Goal: Task Accomplishment & Management: Manage account settings

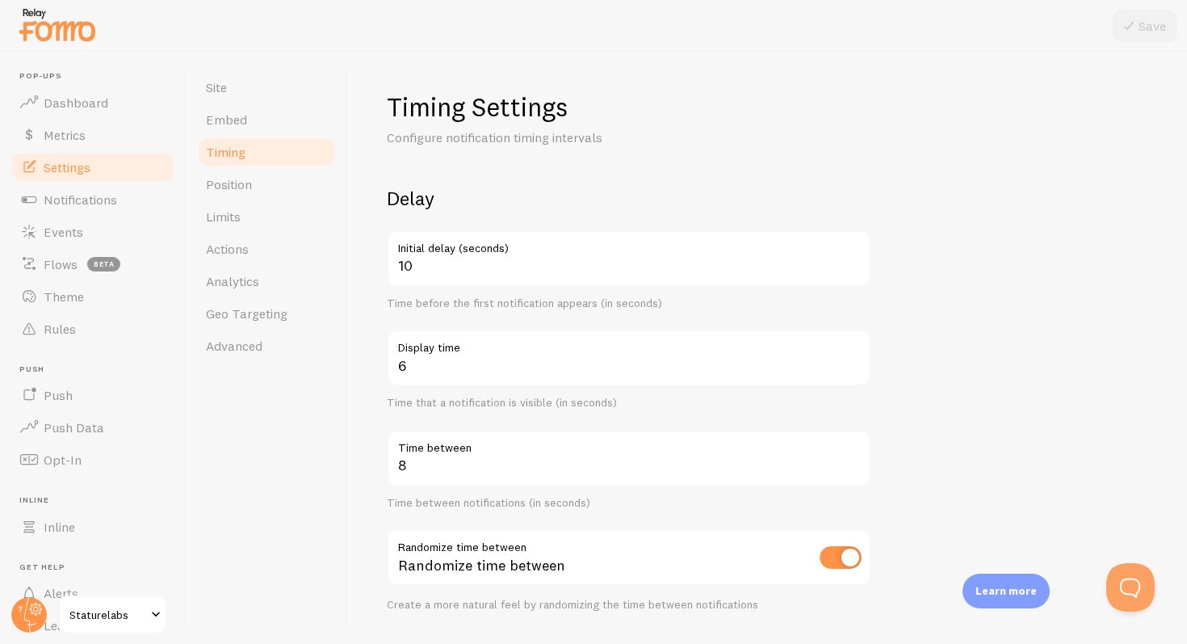
scroll to position [241, 0]
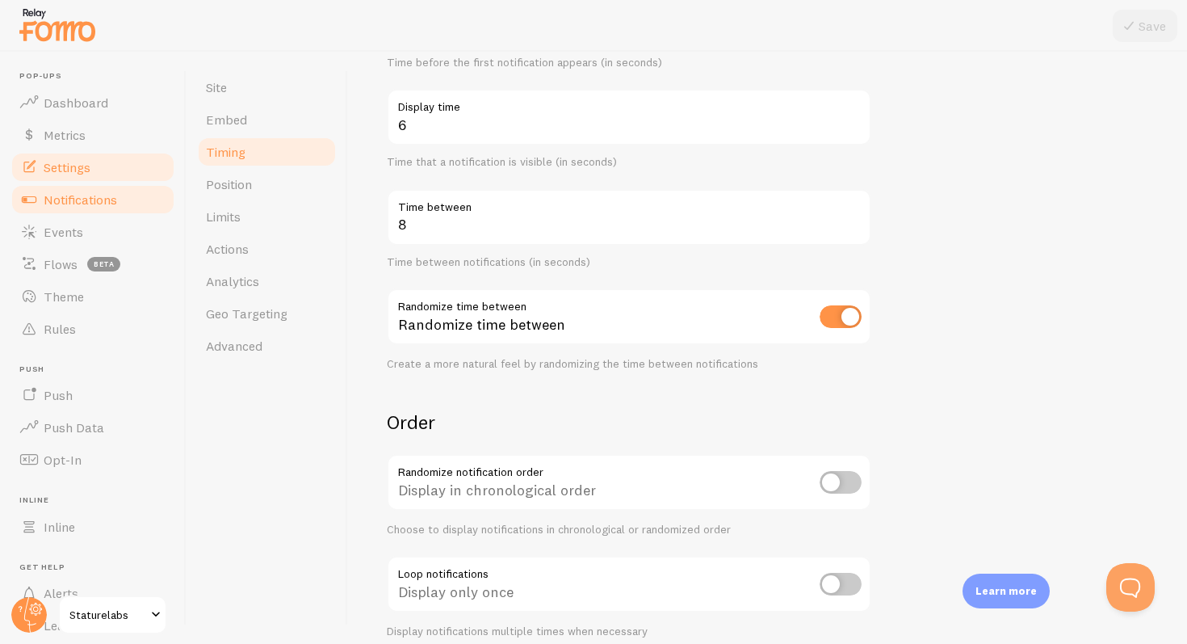
click at [109, 194] on span "Notifications" at bounding box center [80, 199] width 73 height 16
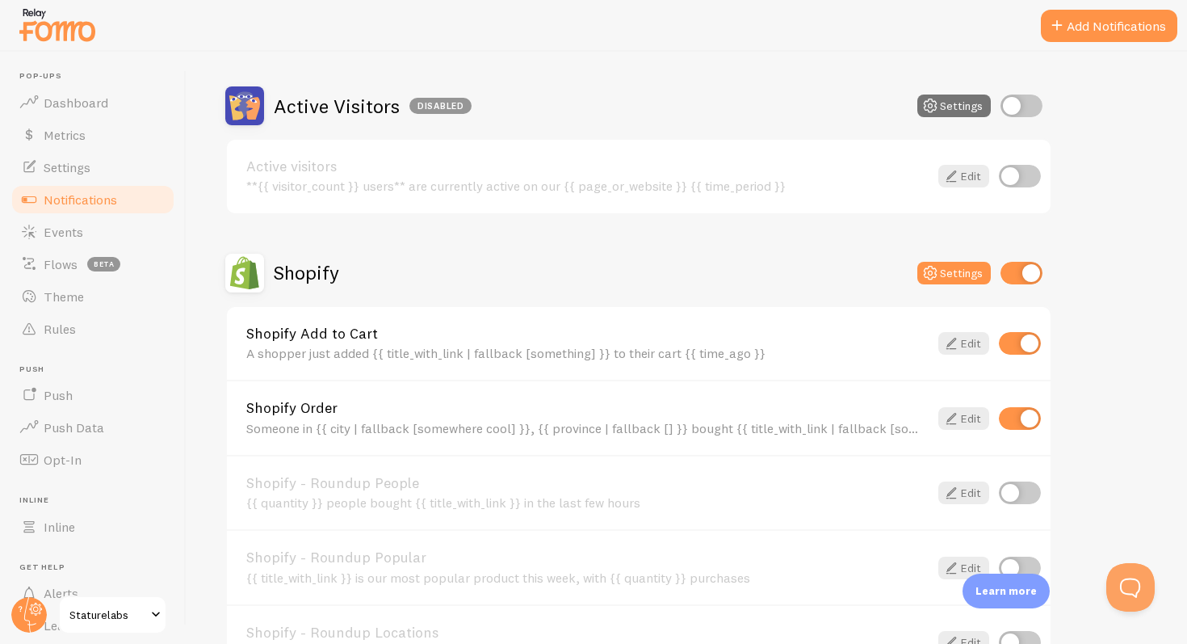
click at [1030, 268] on input "checkbox" at bounding box center [1021, 273] width 42 height 23
checkbox input "false"
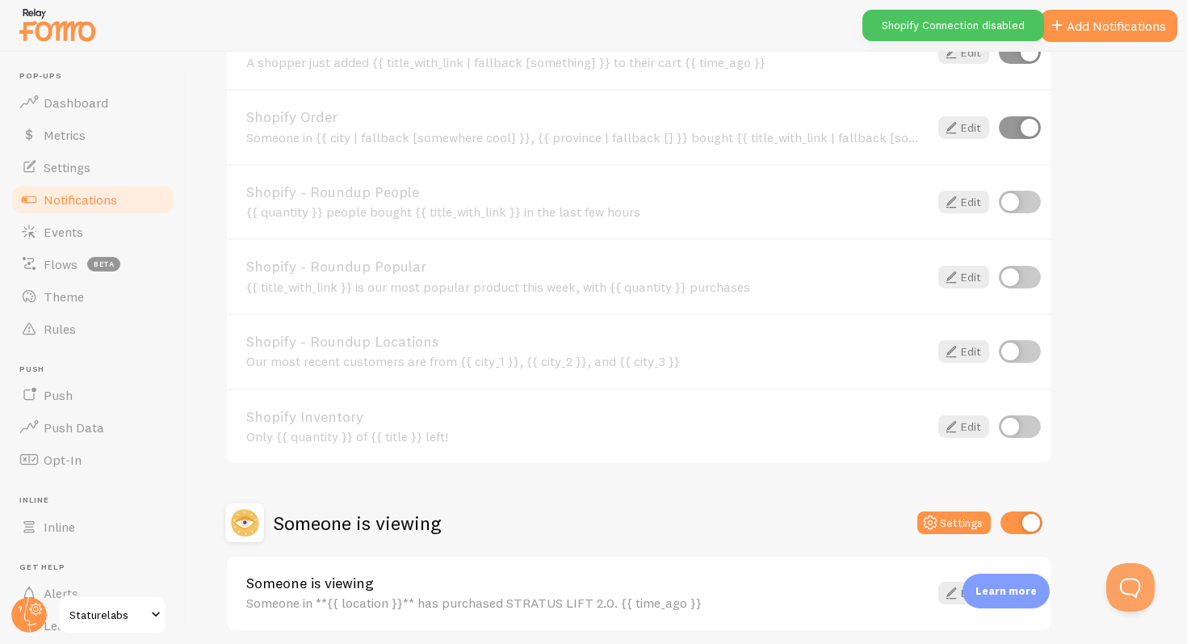
scroll to position [732, 0]
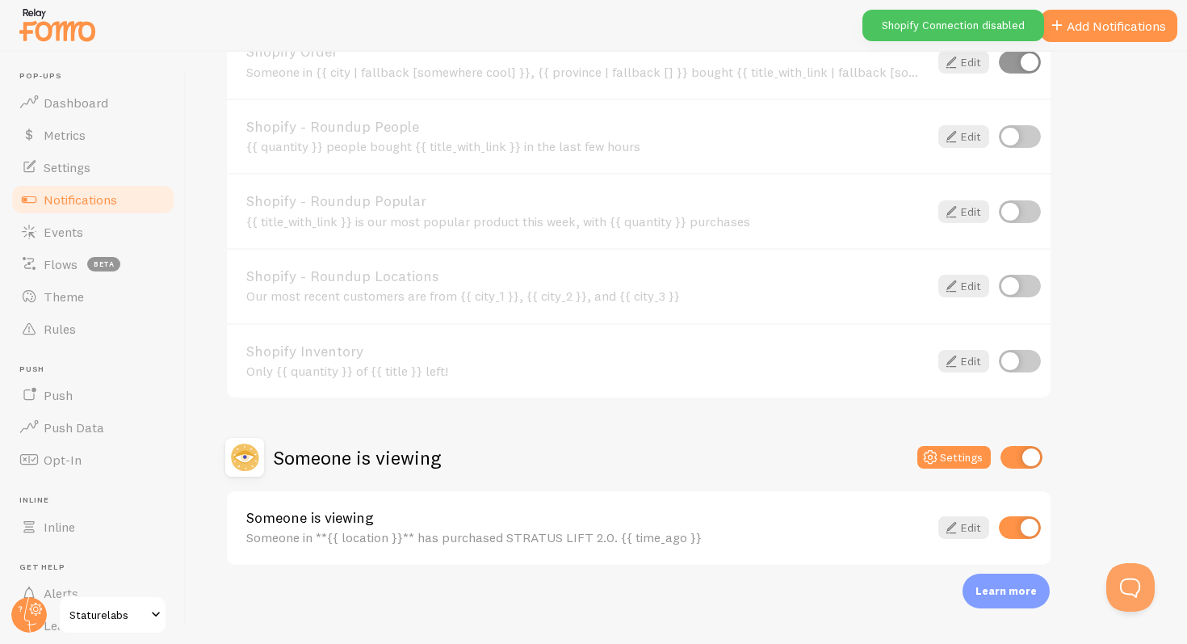
click at [1022, 451] on input "checkbox" at bounding box center [1021, 457] width 42 height 23
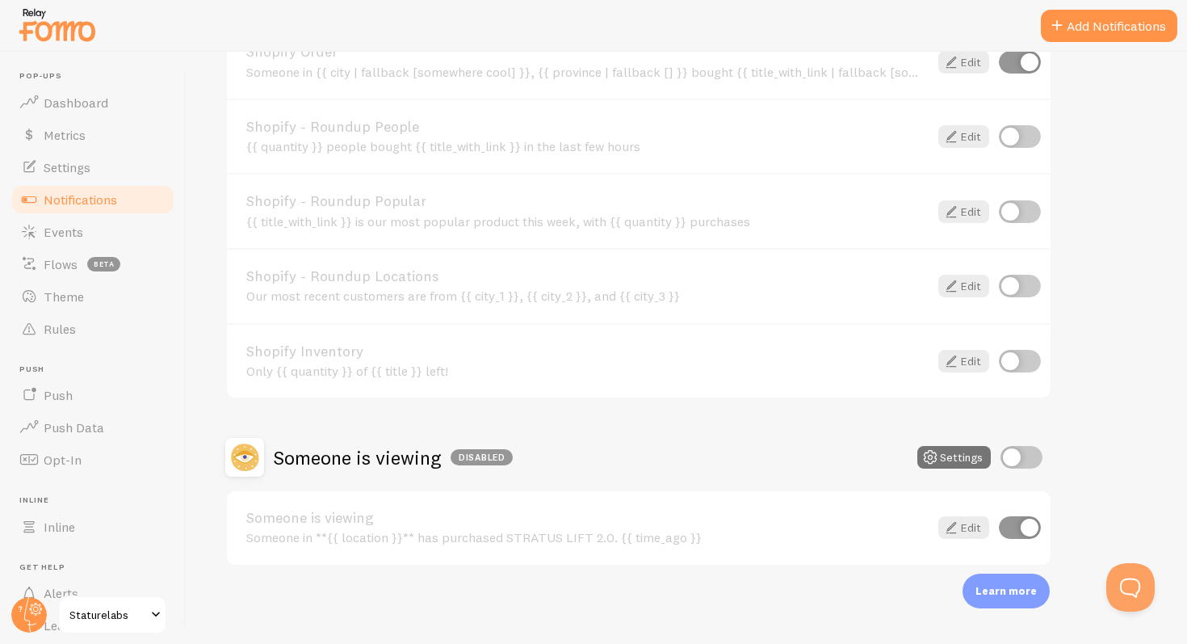
click at [1031, 468] on div "Someone is viewing Disabled Settings" at bounding box center [638, 457] width 827 height 39
click at [1030, 464] on input "checkbox" at bounding box center [1021, 457] width 42 height 23
checkbox input "true"
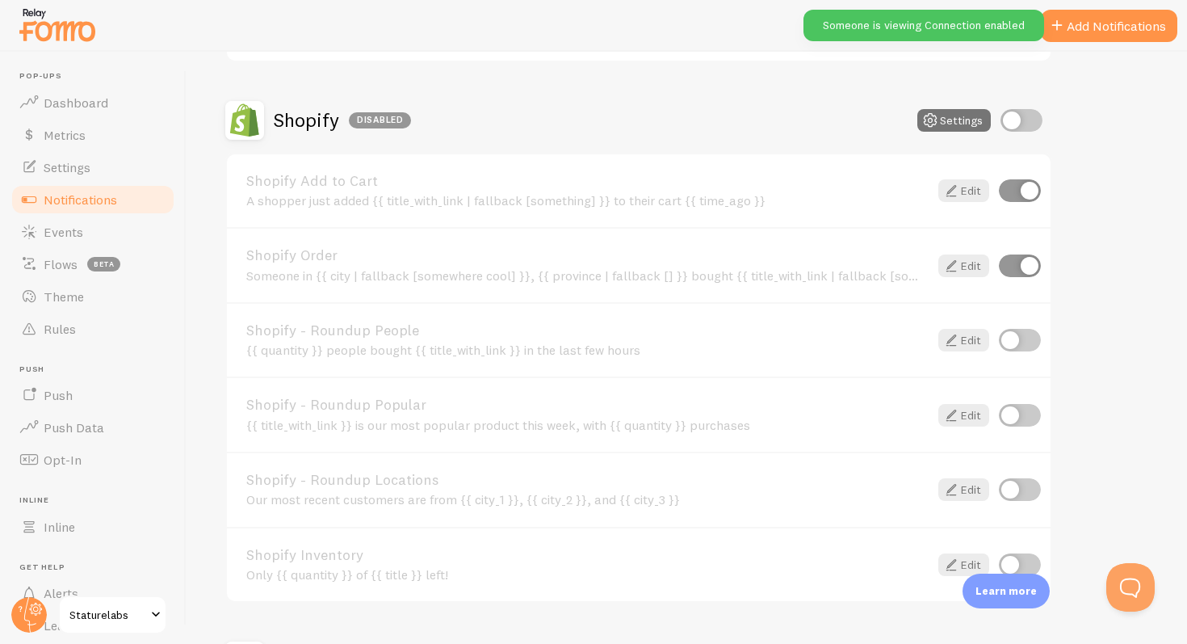
scroll to position [480, 0]
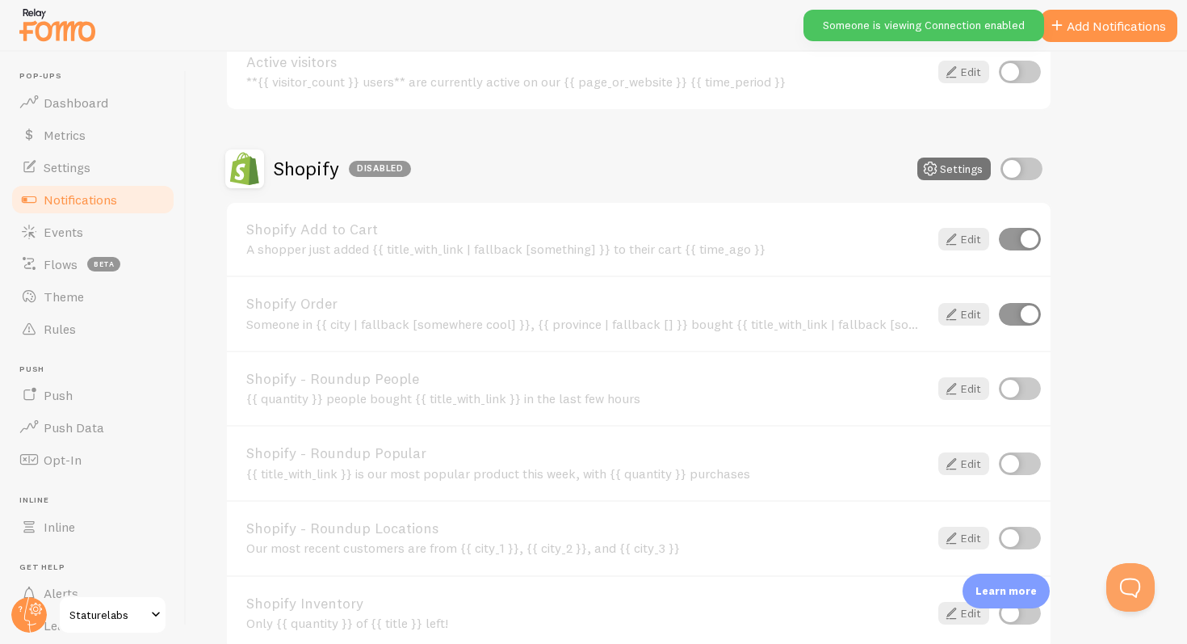
click at [1019, 164] on input "checkbox" at bounding box center [1021, 168] width 42 height 23
checkbox input "true"
